Goal: Navigation & Orientation: Find specific page/section

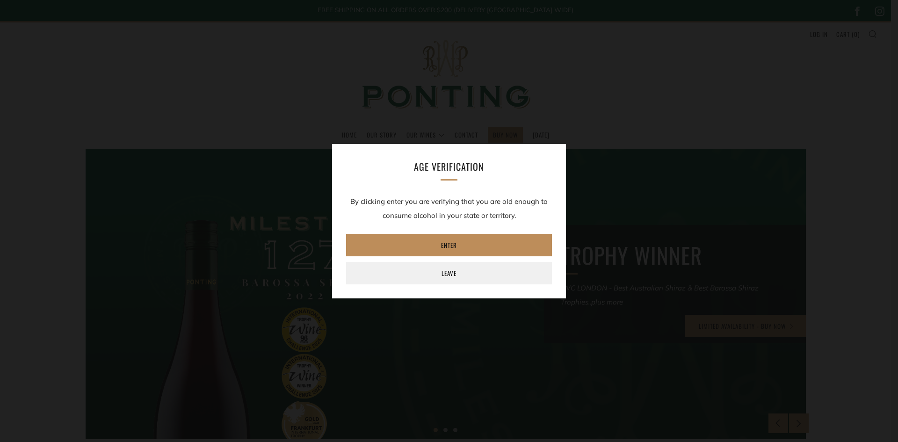
click at [445, 244] on link "Enter" at bounding box center [449, 245] width 206 height 22
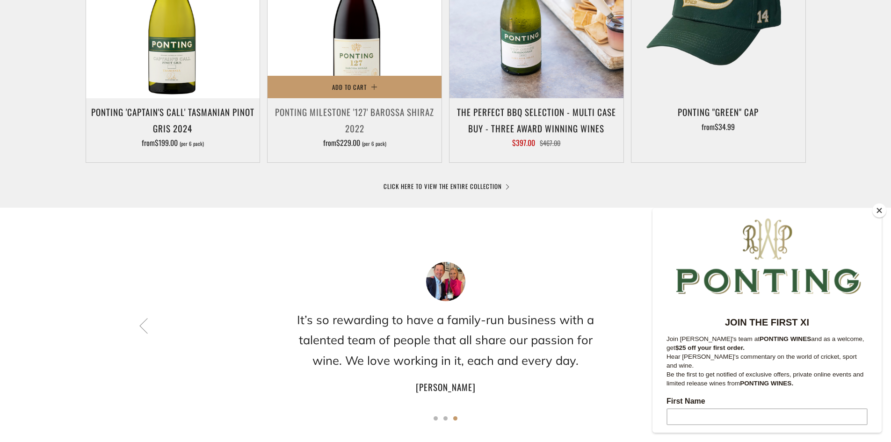
scroll to position [608, 0]
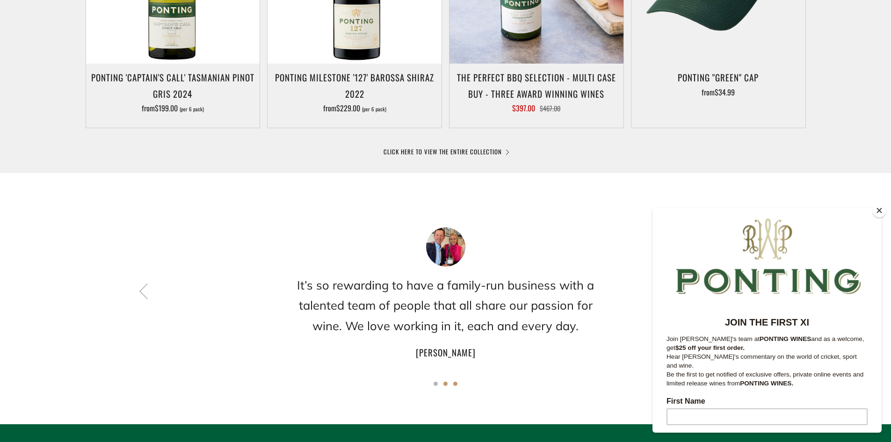
click at [445, 383] on button "2" at bounding box center [446, 384] width 4 height 4
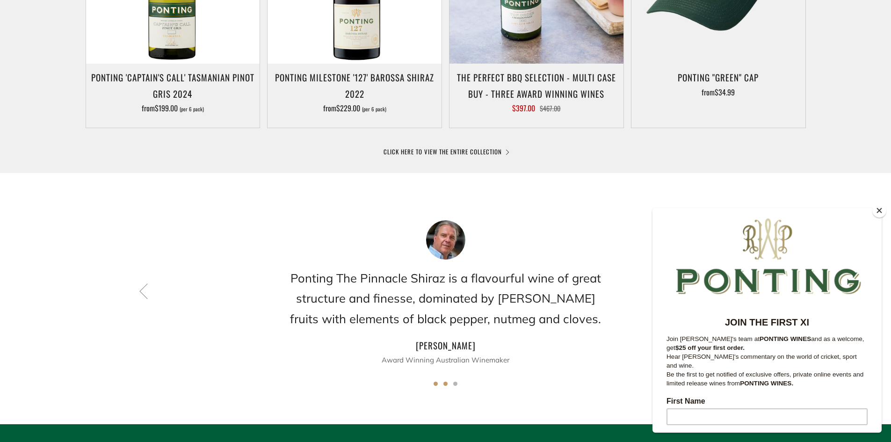
click at [435, 385] on button "1" at bounding box center [436, 384] width 4 height 4
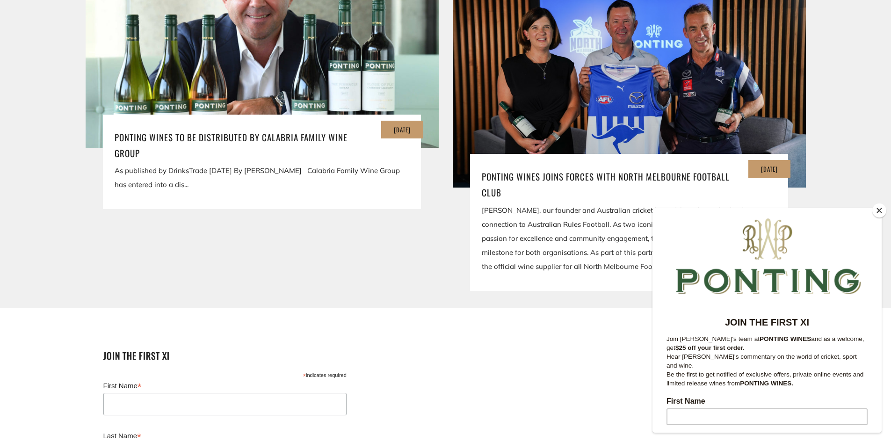
scroll to position [2105, 0]
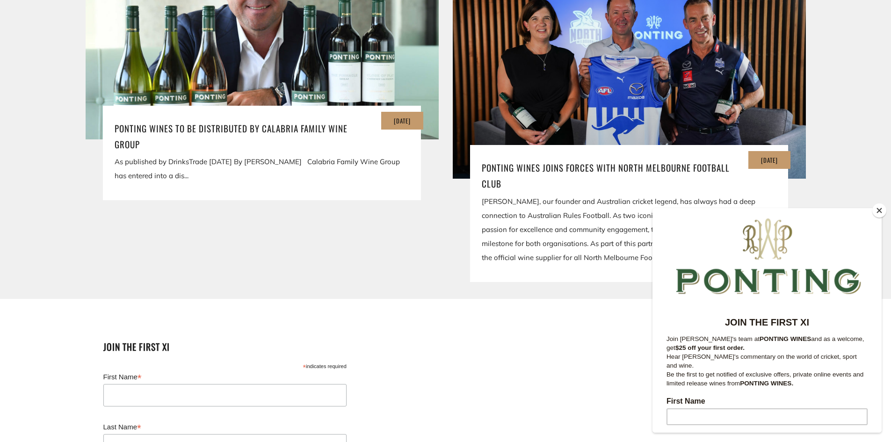
click at [881, 213] on button "Close" at bounding box center [880, 211] width 14 height 14
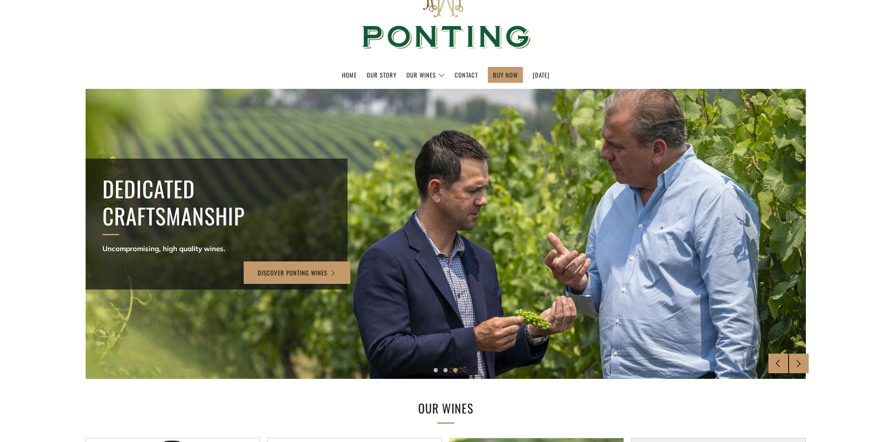
scroll to position [0, 0]
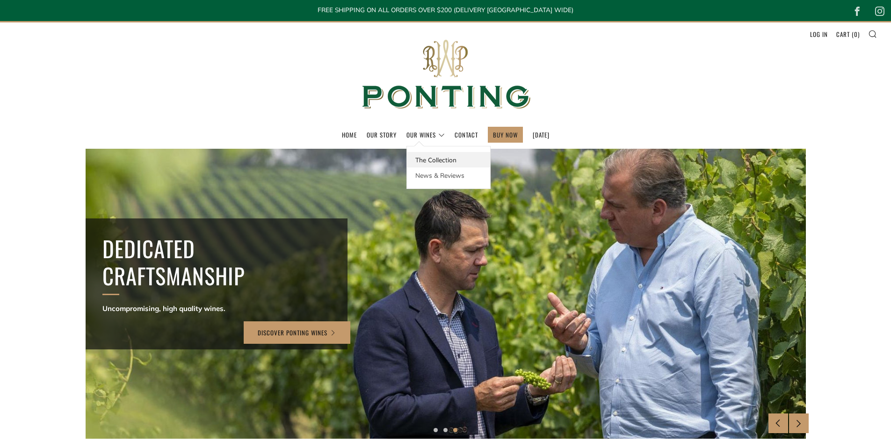
click at [421, 157] on link "The Collection" at bounding box center [448, 159] width 83 height 15
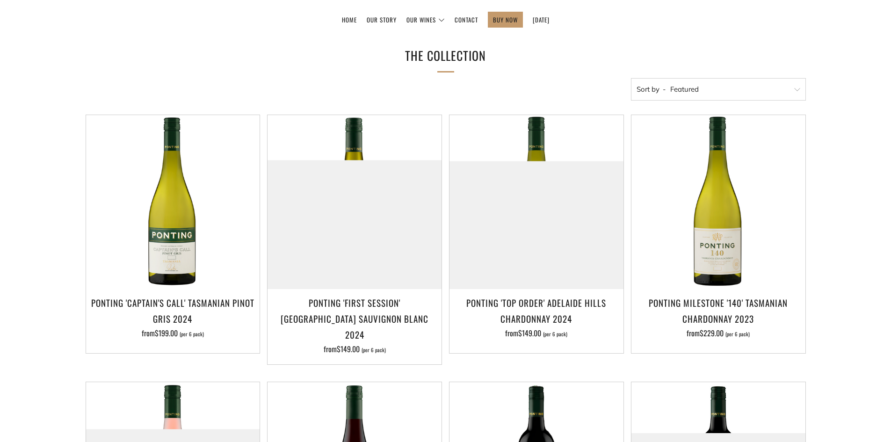
scroll to position [94, 0]
